Goal: Information Seeking & Learning: Compare options

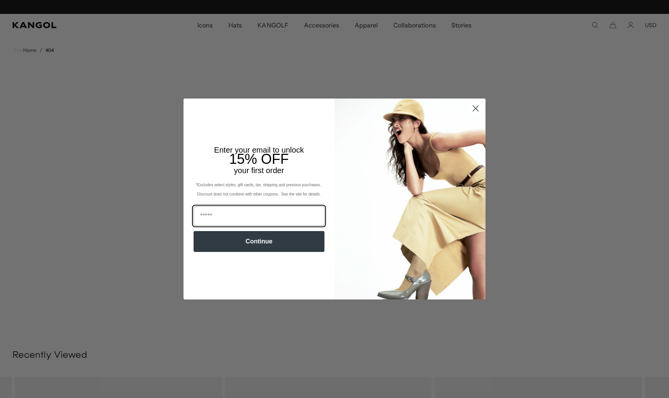
scroll to position [0, 159]
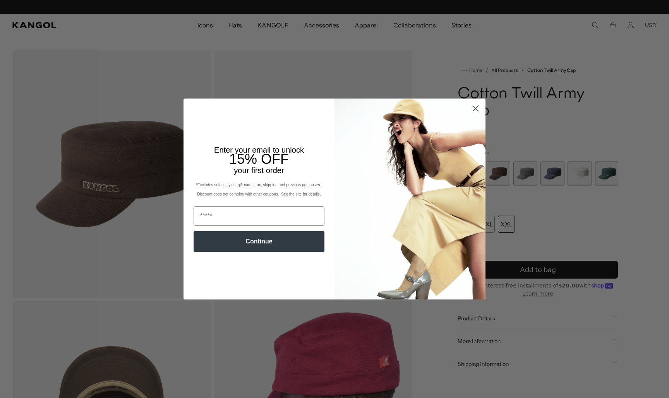
scroll to position [0, 159]
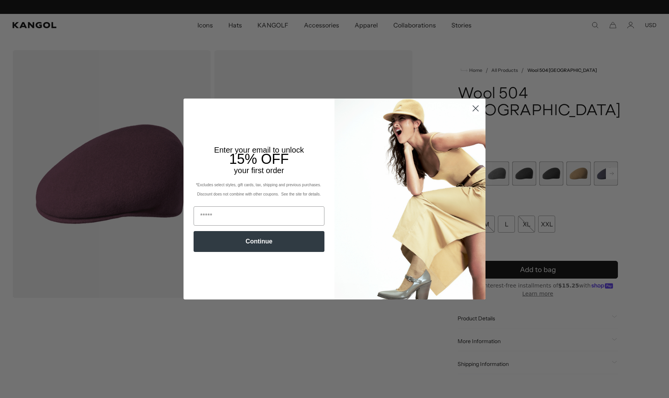
scroll to position [0, 159]
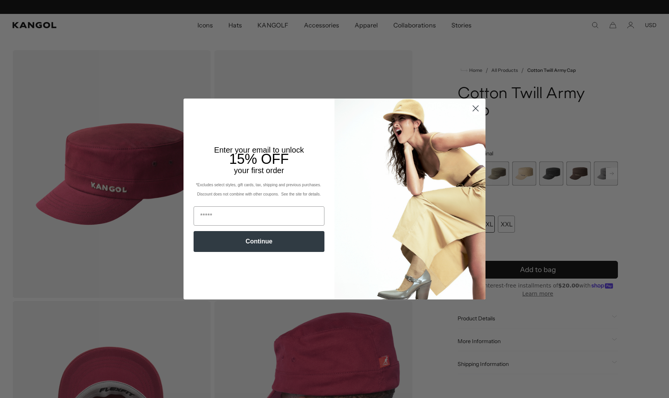
scroll to position [0, 159]
